Goal: Information Seeking & Learning: Learn about a topic

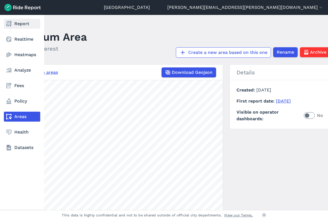
click at [15, 23] on link "Report" at bounding box center [22, 24] width 36 height 10
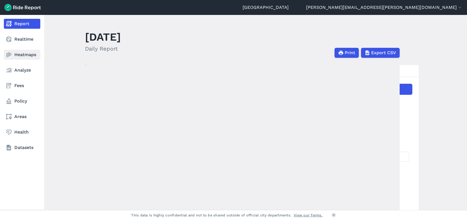
click at [25, 55] on link "Heatmaps" at bounding box center [22, 55] width 36 height 10
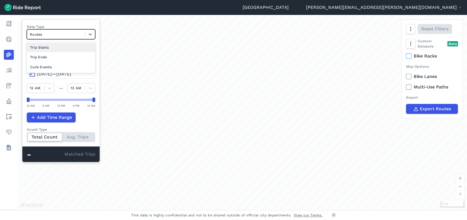
click at [68, 35] on div at bounding box center [56, 34] width 53 height 6
click at [65, 63] on div "Curb Events" at bounding box center [61, 67] width 68 height 10
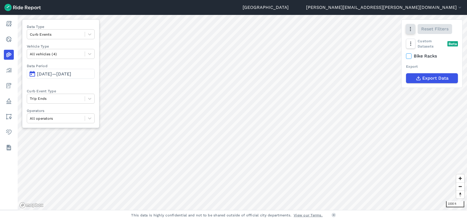
click at [407, 29] on button "button" at bounding box center [410, 29] width 9 height 10
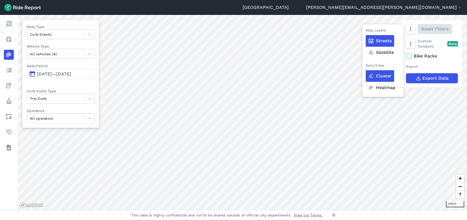
click at [374, 88] on label "Heatmap" at bounding box center [382, 88] width 32 height 12
click at [366, 31] on input "Heatmap" at bounding box center [366, 30] width 0 height 4
click at [411, 31] on icon "button" at bounding box center [411, 29] width 6 height 6
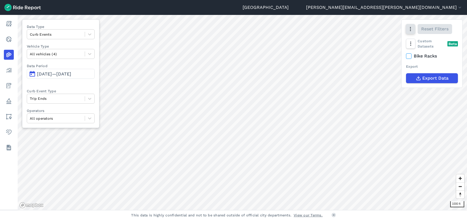
click at [413, 31] on button "button" at bounding box center [410, 29] width 9 height 10
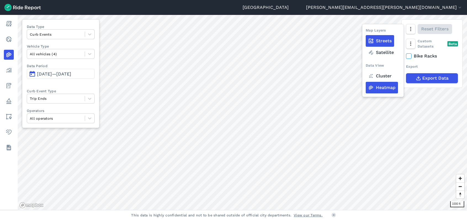
click at [380, 74] on label "Cluster" at bounding box center [380, 76] width 28 height 12
click at [366, 31] on input "Cluster" at bounding box center [366, 30] width 0 height 4
click at [190, 212] on div "Seattle kim.pearson@seattle.gov Settings Terms Sign Out Report Realtime Heatmap…" at bounding box center [233, 110] width 467 height 220
click at [273, 219] on html "Seattle kim.pearson@seattle.gov Settings Terms Sign Out Report Realtime Heatmap…" at bounding box center [233, 110] width 467 height 220
click at [413, 30] on icon "button" at bounding box center [411, 29] width 6 height 6
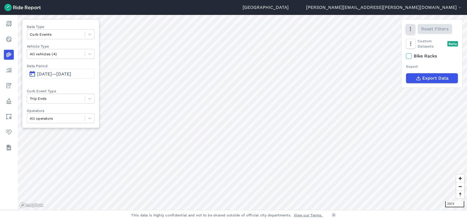
click at [409, 28] on icon "button" at bounding box center [411, 29] width 6 height 6
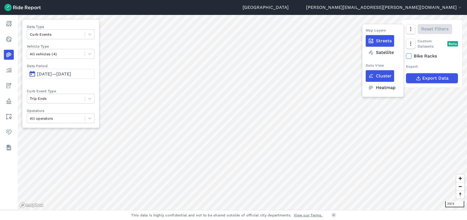
click at [374, 86] on label "Heatmap" at bounding box center [382, 88] width 32 height 12
click at [366, 31] on input "Heatmap" at bounding box center [366, 30] width 0 height 4
click at [71, 71] on span "Jul 14, 2025—Oct 12, 2025" at bounding box center [54, 73] width 34 height 5
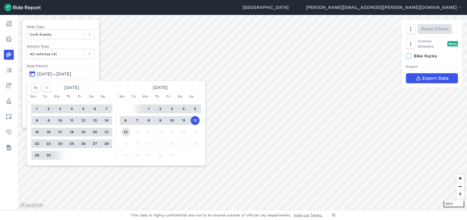
drag, startPoint x: 149, startPoint y: 108, endPoint x: 124, endPoint y: 131, distance: 34.0
click at [146, 111] on button "1" at bounding box center [148, 108] width 9 height 9
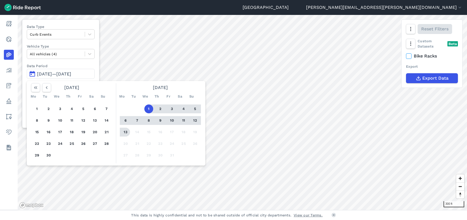
click at [126, 132] on button "13" at bounding box center [125, 132] width 9 height 9
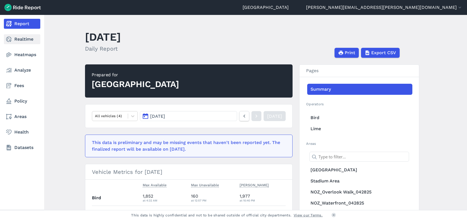
click at [12, 39] on icon at bounding box center [9, 39] width 7 height 7
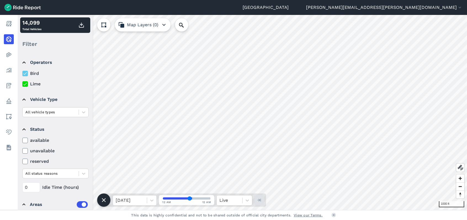
click at [397, 219] on html "Seattle [PERSON_NAME][EMAIL_ADDRESS][PERSON_NAME][DOMAIN_NAME] Settings Terms S…" at bounding box center [233, 110] width 467 height 220
